Goal: Information Seeking & Learning: Learn about a topic

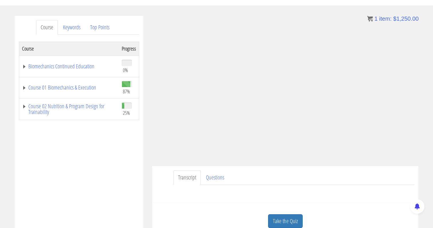
scroll to position [58, 0]
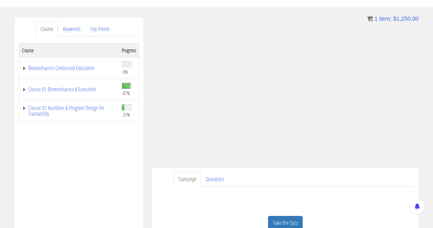
click at [25, 84] on td "Course 01 Biomechanics & Execution" at bounding box center [69, 89] width 100 height 21
click at [24, 88] on link "Course 01 Biomechanics & Execution" at bounding box center [69, 89] width 94 height 6
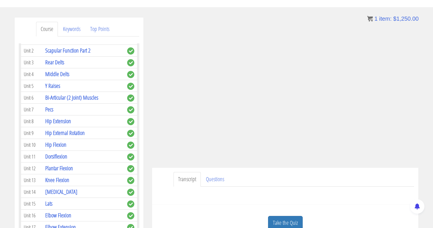
scroll to position [216, 0]
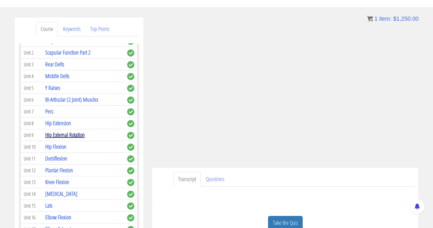
click at [76, 131] on link "Hip External Rotation" at bounding box center [65, 135] width 40 height 8
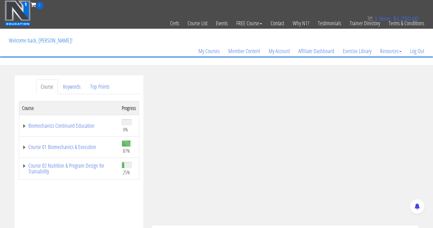
click at [39, 139] on td "Course 01 Biomechanics & Execution" at bounding box center [69, 146] width 100 height 21
click at [30, 146] on link "Course 01 Biomechanics & Execution" at bounding box center [69, 147] width 94 height 6
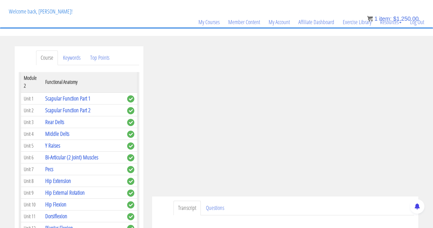
scroll to position [186, 0]
click at [50, 201] on link "Hip Flexion" at bounding box center [55, 205] width 21 height 8
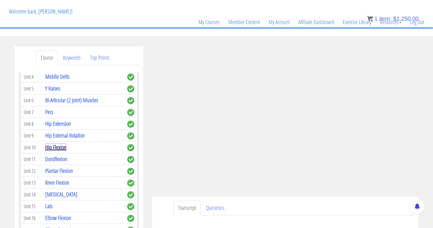
scroll to position [243, 0]
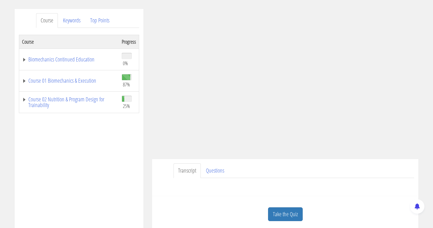
scroll to position [68, 0]
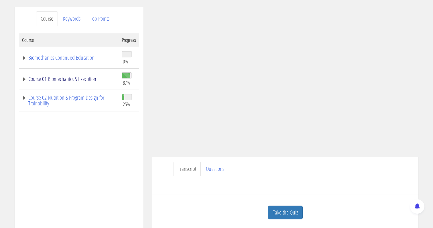
click at [26, 77] on link "Course 01 Biomechanics & Execution" at bounding box center [69, 79] width 94 height 6
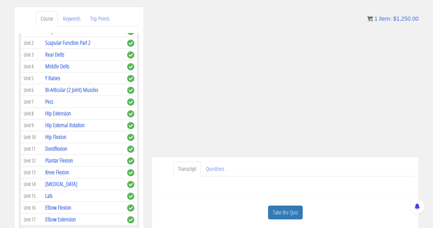
scroll to position [214, 0]
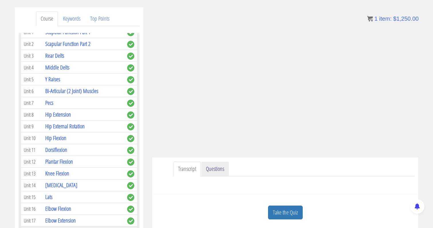
click at [211, 173] on link "Questions" at bounding box center [215, 168] width 28 height 15
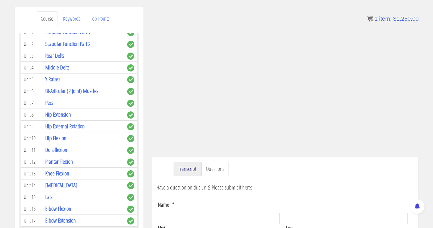
click at [195, 170] on link "Transcript" at bounding box center [187, 168] width 27 height 15
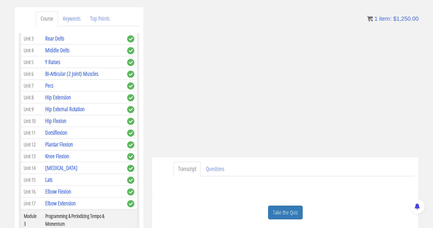
scroll to position [234, 0]
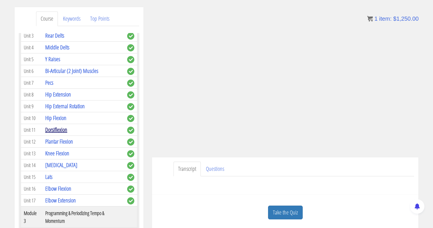
click at [61, 126] on link "Dorsiflexion" at bounding box center [56, 130] width 22 height 8
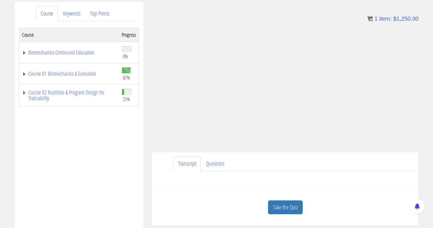
scroll to position [73, 0]
click at [22, 75] on link "Course 01 Biomechanics & Execution" at bounding box center [69, 74] width 94 height 6
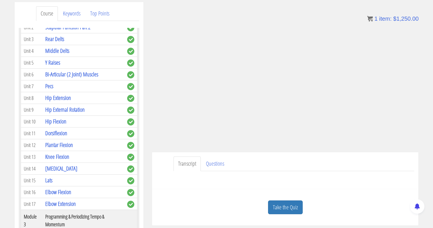
scroll to position [223, 0]
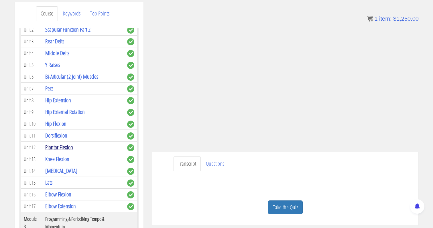
click at [57, 143] on link "Plantar Flexion" at bounding box center [59, 147] width 28 height 8
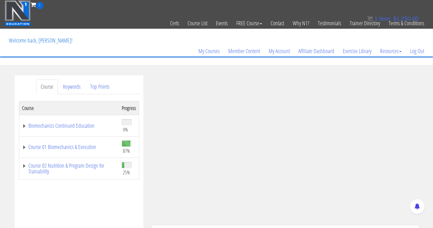
click at [23, 150] on td "Course 01 Biomechanics & Execution" at bounding box center [69, 146] width 100 height 21
click at [24, 146] on link "Course 01 Biomechanics & Execution" at bounding box center [69, 147] width 94 height 6
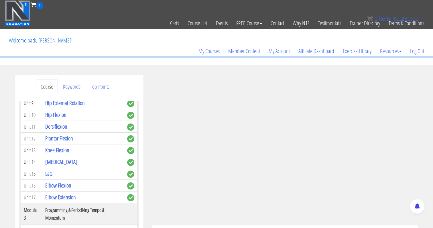
scroll to position [305, 0]
click at [58, 146] on link "Knee Flexion" at bounding box center [57, 150] width 24 height 8
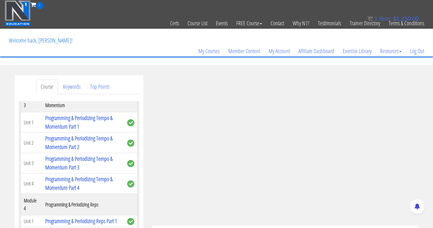
scroll to position [407, 0]
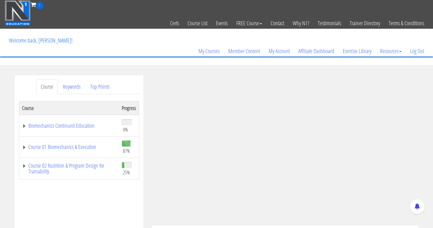
click at [25, 151] on td "Course 01 Biomechanics & Execution" at bounding box center [69, 146] width 100 height 21
click at [25, 149] on link "Course 01 Biomechanics & Execution" at bounding box center [69, 147] width 94 height 6
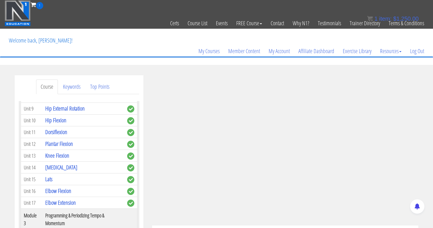
scroll to position [292, 0]
